Goal: Task Accomplishment & Management: Use online tool/utility

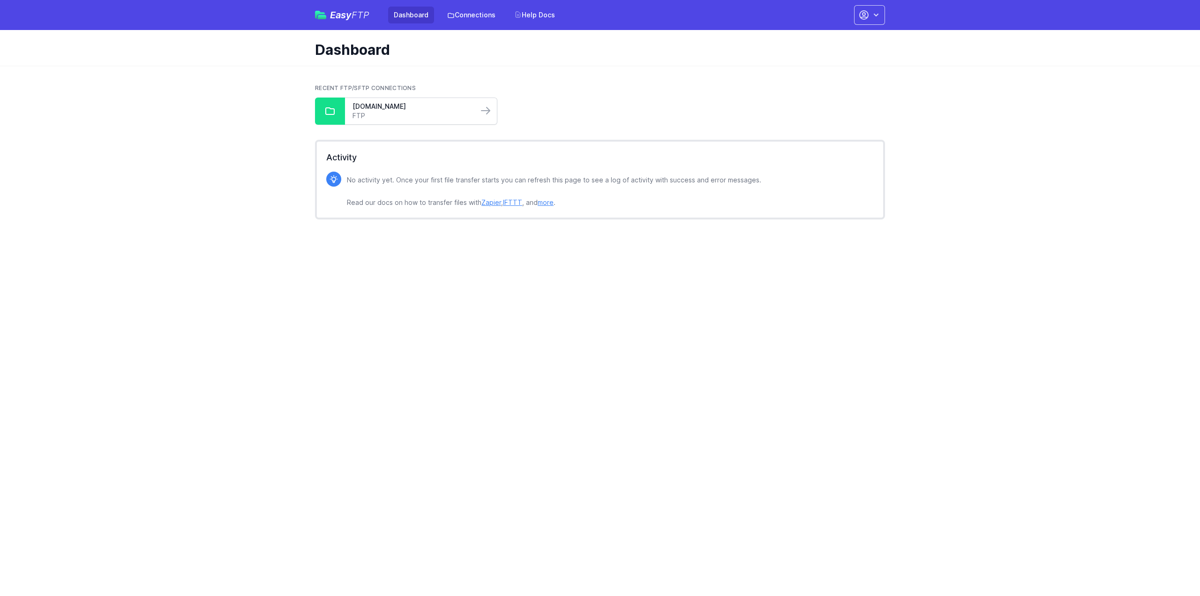
click at [394, 98] on div "ftp.mycloudpbx.com.au FTP" at bounding box center [411, 111] width 133 height 26
click at [383, 121] on div "ftp.mycloudpbx.com.au FTP" at bounding box center [411, 111] width 133 height 26
click at [393, 109] on link "[DOMAIN_NAME]" at bounding box center [411, 106] width 118 height 9
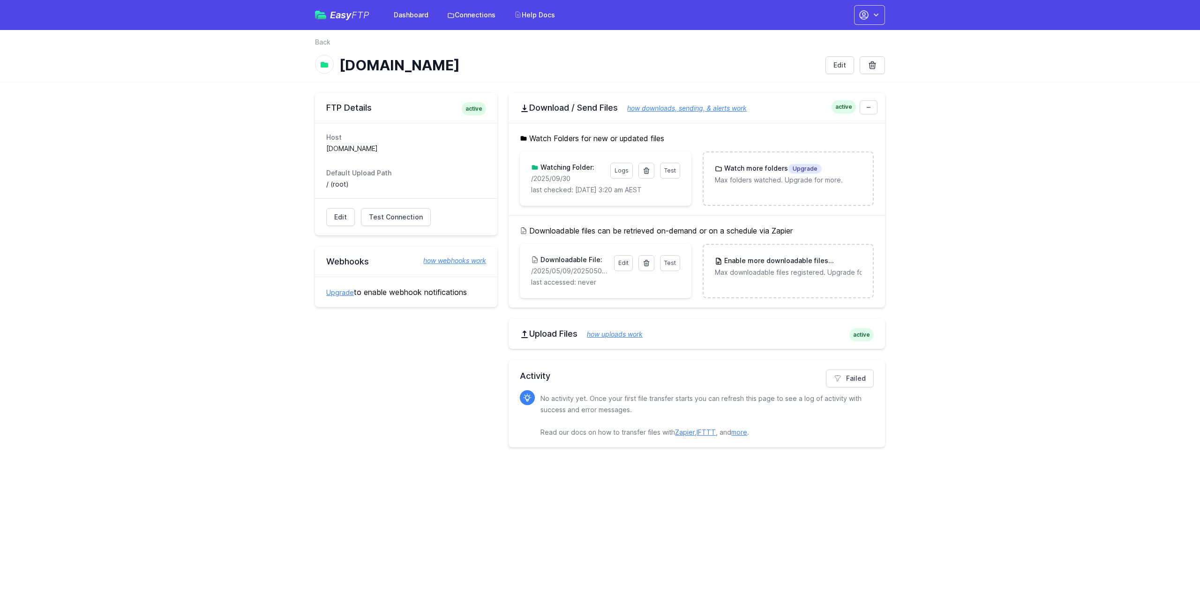
drag, startPoint x: 559, startPoint y: 179, endPoint x: 521, endPoint y: 182, distance: 37.7
click at [521, 182] on div "Test Logs Watching Folder: /2025/09/30 last checked: 10/1/2025 3:20 am AEST" at bounding box center [605, 178] width 171 height 54
copy p "/2025/09/30"
click at [649, 170] on icon at bounding box center [646, 170] width 7 height 7
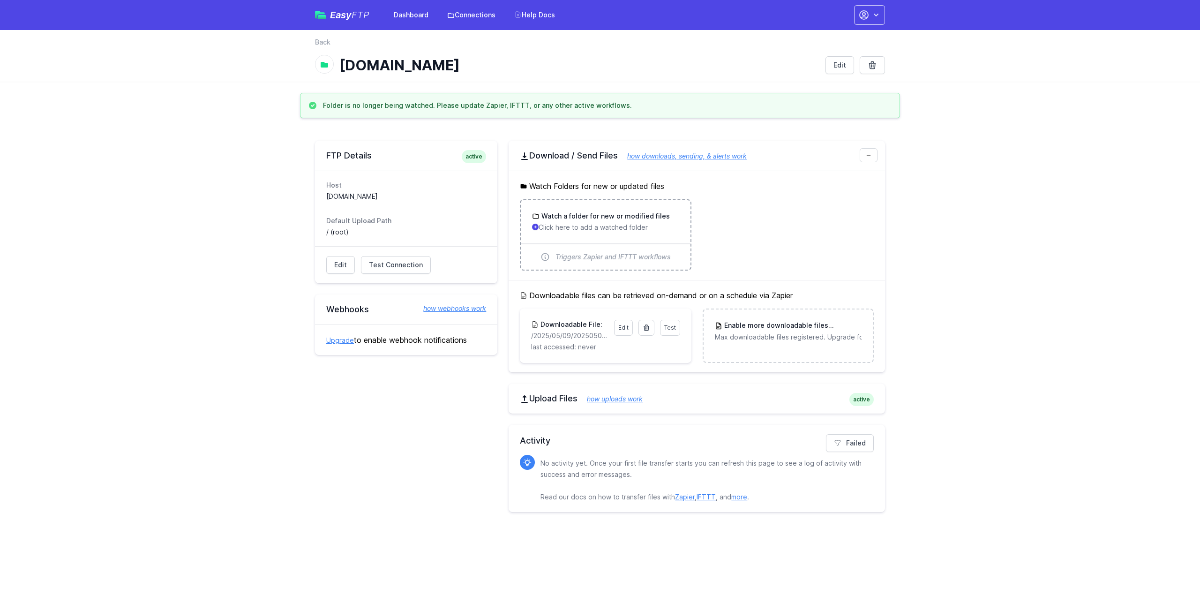
click at [585, 225] on p "Click here to add a watched folder" at bounding box center [605, 227] width 147 height 9
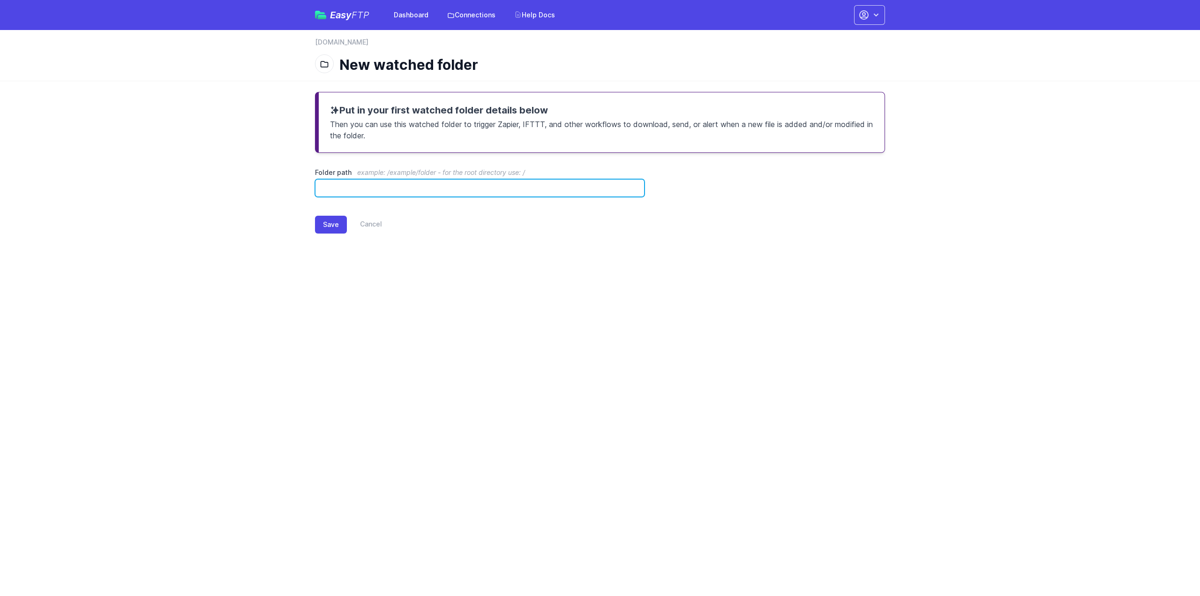
click at [397, 189] on input "Folder path example: /example/folder - for the root directory use: /" at bounding box center [480, 188] width 330 height 18
paste input "**********"
type input "**********"
click at [327, 222] on button "Save" at bounding box center [331, 225] width 32 height 18
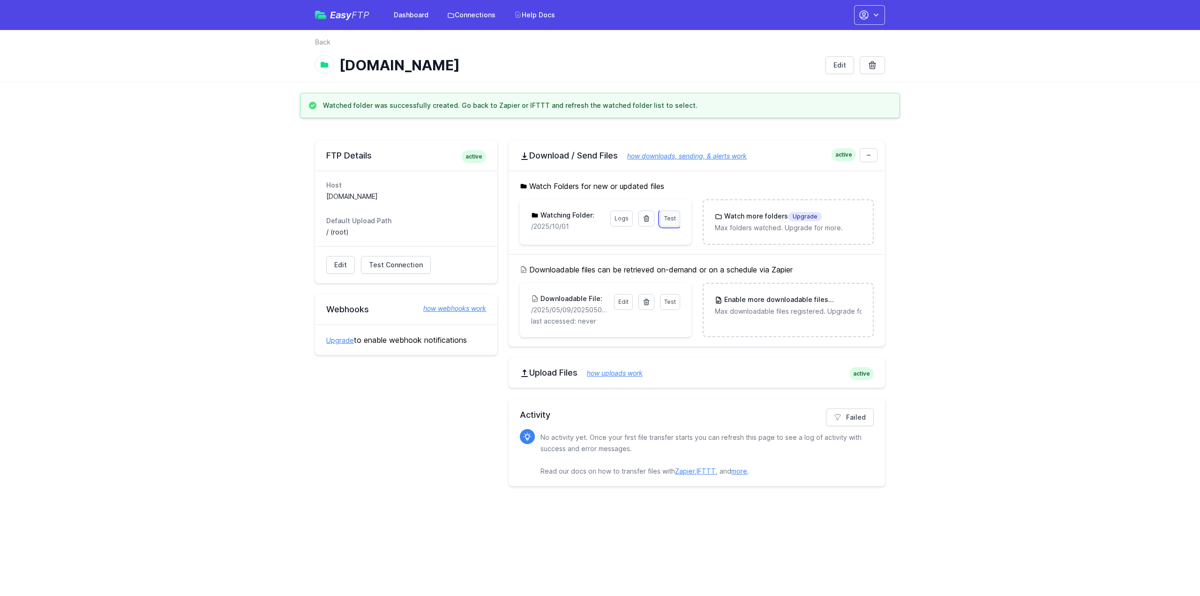
drag, startPoint x: 667, startPoint y: 217, endPoint x: 674, endPoint y: 217, distance: 6.6
click at [667, 217] on span "Test" at bounding box center [670, 218] width 12 height 7
drag, startPoint x: 574, startPoint y: 223, endPoint x: 508, endPoint y: 236, distance: 66.8
click at [508, 236] on div "FTP Details active Host [DOMAIN_NAME] Default Upload Path / (root) Edit Test Co…" at bounding box center [600, 313] width 570 height 345
copy p "/2025/10/01"
